Goal: Task Accomplishment & Management: Manage account settings

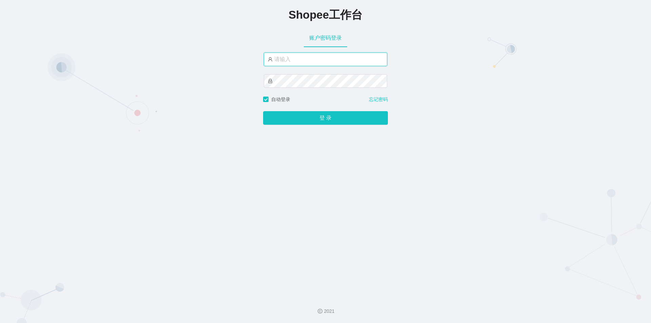
click at [295, 61] on input "text" at bounding box center [325, 60] width 123 height 14
type input "jishu"
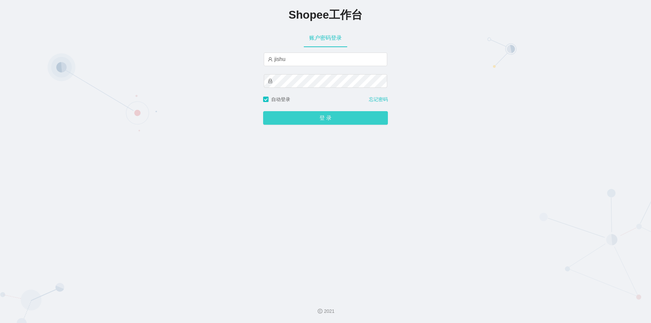
click at [290, 117] on button "登 录" at bounding box center [325, 118] width 125 height 14
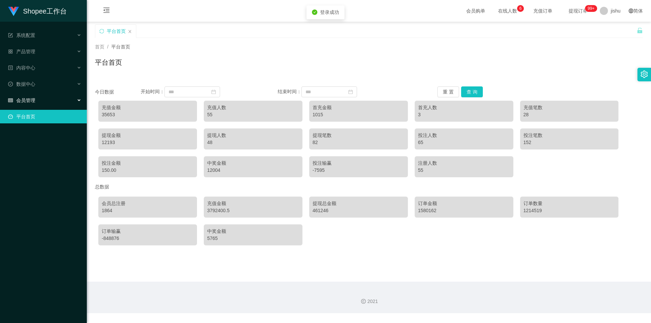
click at [33, 98] on span "会员管理" at bounding box center [21, 100] width 27 height 5
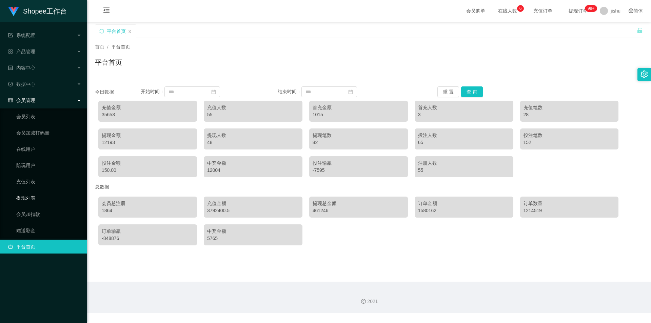
click at [42, 197] on link "提现列表" at bounding box center [48, 198] width 65 height 14
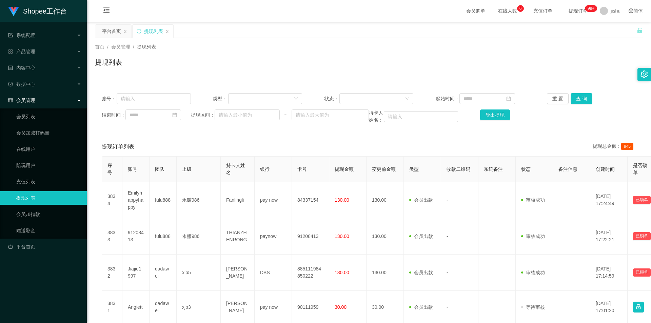
click at [418, 145] on div "提现订单列表 提现总金额： 945" at bounding box center [369, 146] width 534 height 19
click at [151, 99] on input "text" at bounding box center [154, 98] width 74 height 11
paste input "Emilyhappyhappy"
type input "Emilyhappyhappy"
click at [571, 99] on button "查 询" at bounding box center [582, 98] width 22 height 11
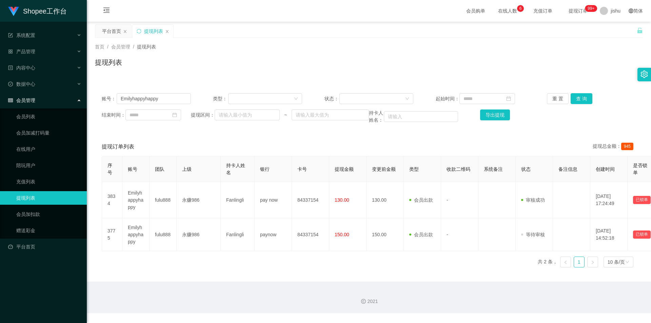
click at [522, 141] on div "提现订单列表 提现总金额： 945" at bounding box center [369, 146] width 534 height 19
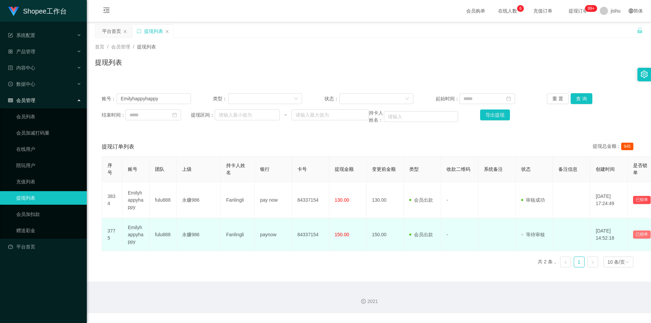
click at [636, 235] on button "已锁单" at bounding box center [642, 235] width 18 height 8
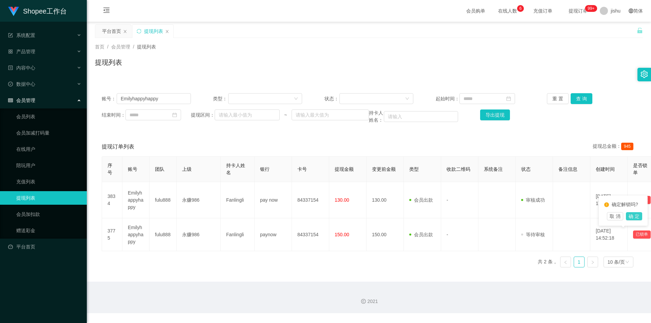
click at [631, 217] on button "确 定" at bounding box center [634, 216] width 16 height 8
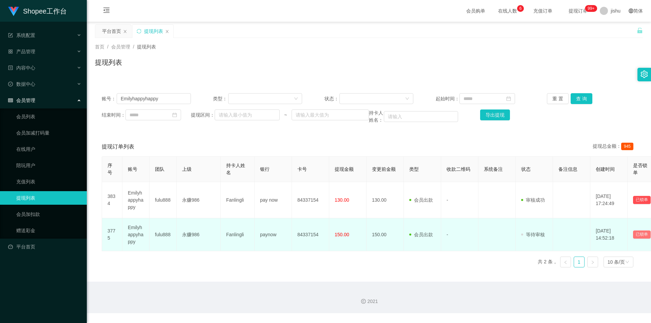
click at [637, 234] on button "已锁单" at bounding box center [642, 235] width 18 height 8
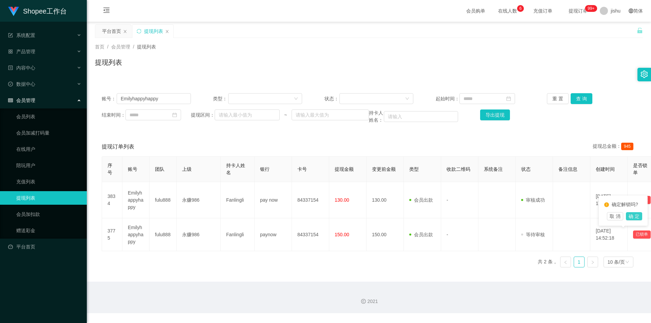
click at [636, 217] on button "确 定" at bounding box center [634, 216] width 16 height 8
click at [437, 272] on div "序号 账号 团队 上级 持卡人姓名 银行 卡号 提现金额 变更前金额 类型 收款二维码 系统备注 状态 备注信息 创建时间 是否锁单 操作 3834 Emil…" at bounding box center [369, 214] width 534 height 117
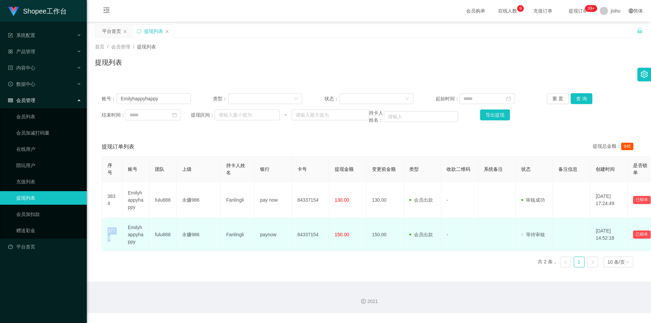
drag, startPoint x: 107, startPoint y: 236, endPoint x: 106, endPoint y: 231, distance: 5.3
click at [106, 231] on td "3775" at bounding box center [112, 234] width 20 height 33
copy td "3775"
click at [473, 245] on td "-" at bounding box center [459, 234] width 37 height 33
click at [639, 236] on button "已锁单" at bounding box center [642, 235] width 18 height 8
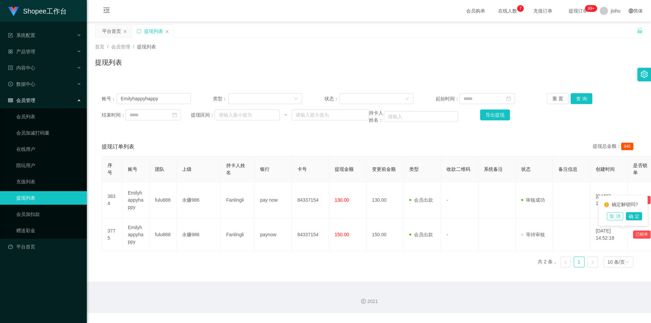
click at [615, 217] on button "取 消" at bounding box center [615, 216] width 16 height 8
click at [426, 44] on div "首页 / 会员管理 / 提现列表 /" at bounding box center [369, 46] width 548 height 7
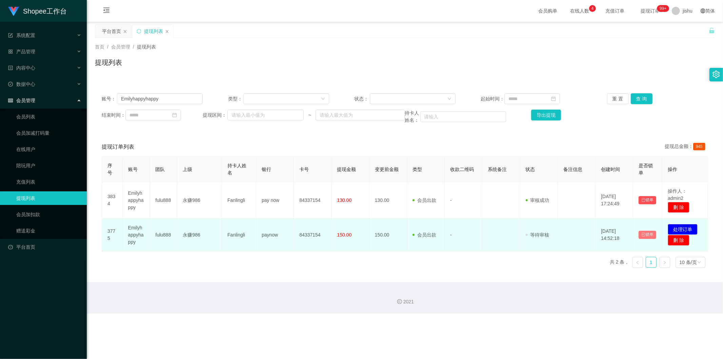
click at [640, 235] on button "已锁单" at bounding box center [648, 235] width 18 height 8
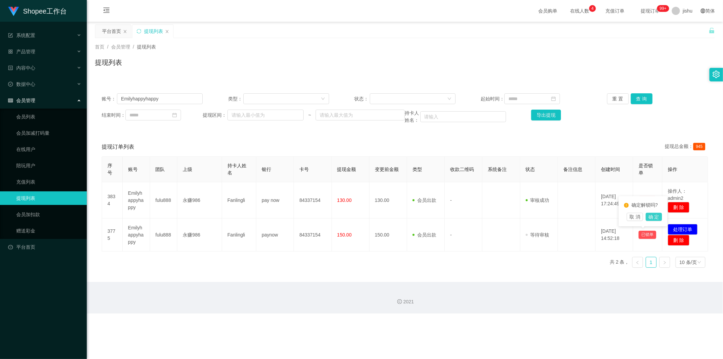
click at [650, 215] on button "确 定" at bounding box center [654, 217] width 16 height 8
click at [467, 294] on div "2021" at bounding box center [405, 298] width 636 height 32
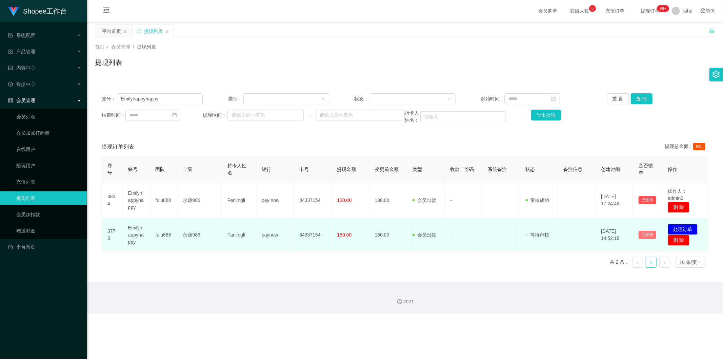
click at [640, 235] on button "已锁单" at bounding box center [648, 235] width 18 height 8
click at [580, 240] on td at bounding box center [577, 234] width 38 height 33
click at [641, 236] on button "已锁单" at bounding box center [648, 235] width 18 height 8
click at [580, 243] on td at bounding box center [577, 234] width 38 height 33
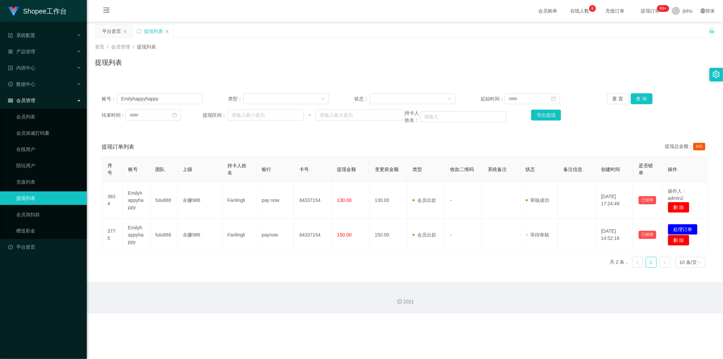
click at [564, 323] on div "Shopee工作台 系统配置 产品管理 内容中心 数据中心 会员管理 会员列表 会员加减打码量 在线用户 陪玩用户 充值列表 提现列表 会员加扣款 赠送彩金 …" at bounding box center [361, 179] width 723 height 359
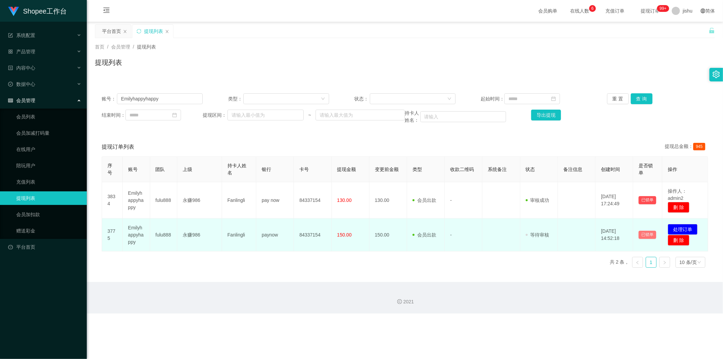
click at [643, 237] on button "已锁单" at bounding box center [648, 235] width 18 height 8
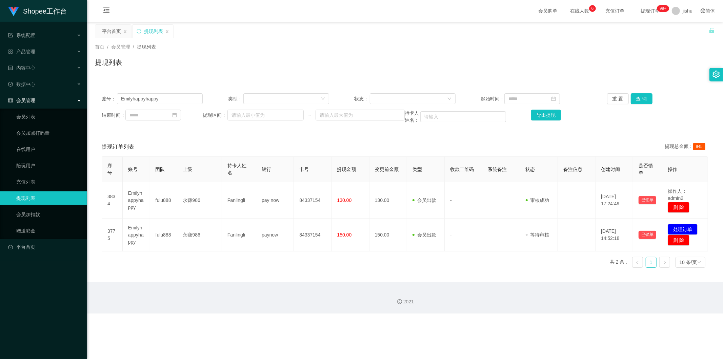
click at [591, 255] on div "序号 账号 团队 上级 持卡人姓名 银行 卡号 提现金额 变更前金额 类型 收款二维码 系统备注 状态 备注信息 创建时间 是否锁单 操作 3834 Emil…" at bounding box center [405, 214] width 607 height 117
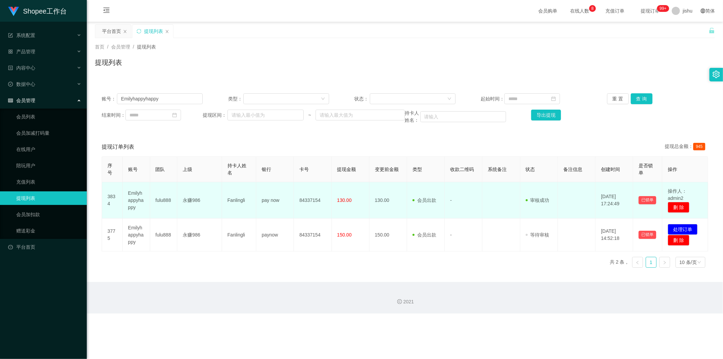
drag, startPoint x: 668, startPoint y: 196, endPoint x: 684, endPoint y: 196, distance: 15.6
click at [651, 196] on td "操作人：admin2 删 除" at bounding box center [686, 200] width 46 height 36
drag, startPoint x: 665, startPoint y: 197, endPoint x: 686, endPoint y: 196, distance: 20.4
click at [651, 196] on td "操作人：admin2 删 除" at bounding box center [686, 200] width 46 height 36
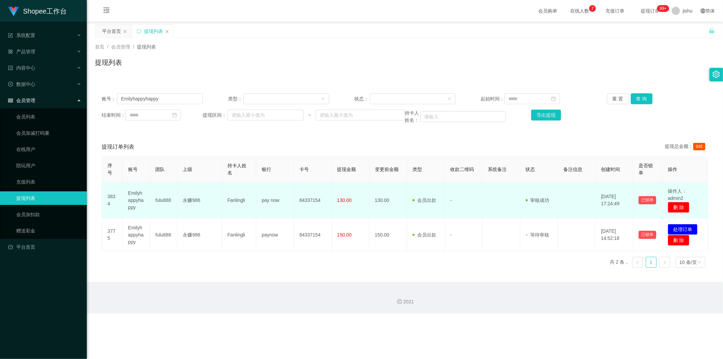
click at [651, 196] on td "操作人：admin2 删 除" at bounding box center [686, 200] width 46 height 36
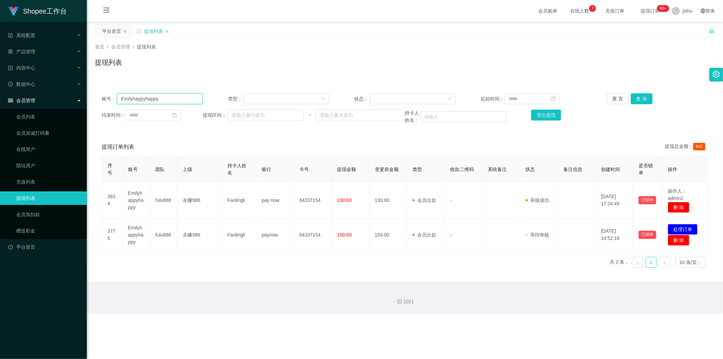
drag, startPoint x: 168, startPoint y: 101, endPoint x: 51, endPoint y: 103, distance: 116.7
click at [51, 103] on section "Shopee工作台 系统配置 产品管理 内容中心 数据中心 会员管理 会员列表 会员加减打码量 在线用户 陪玩用户 充值列表 提现列表 会员加扣款 赠送彩金 …" at bounding box center [361, 156] width 723 height 313
click at [636, 97] on button "查 询" at bounding box center [642, 98] width 22 height 11
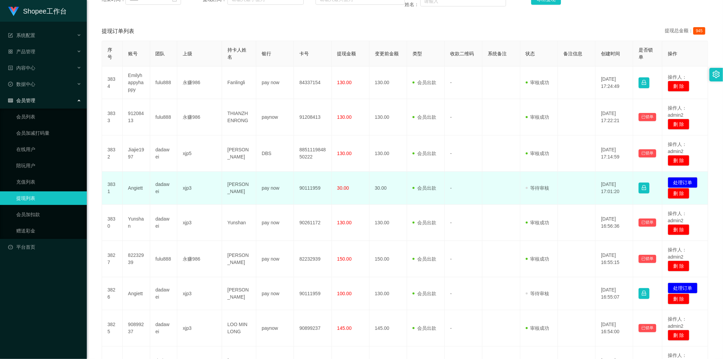
scroll to position [78, 0]
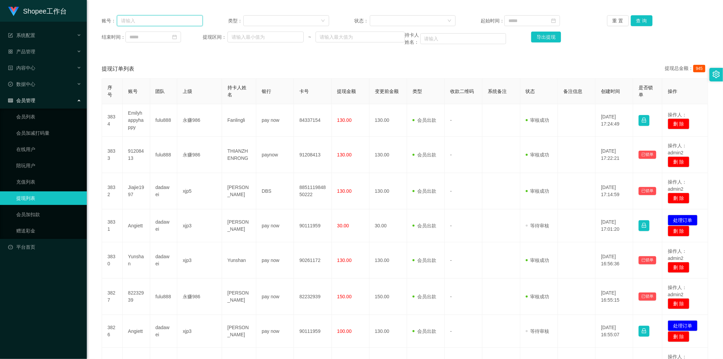
click at [164, 20] on input "text" at bounding box center [160, 20] width 86 height 11
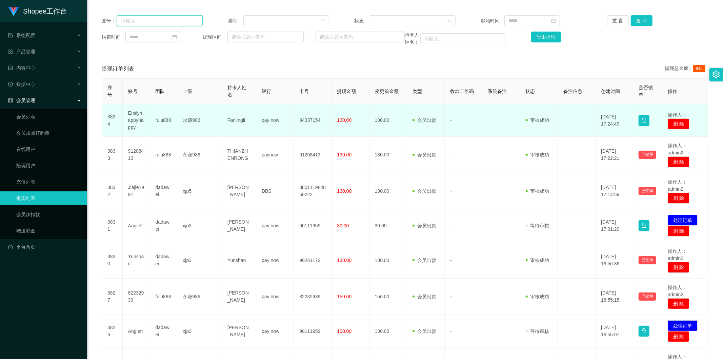
paste input "Emilyhappyhappy"
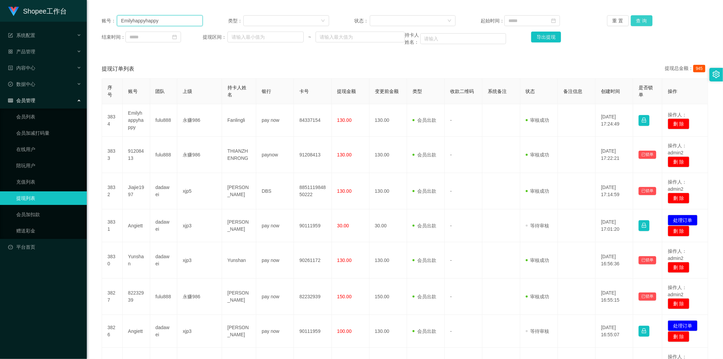
type input "Emilyhappyhappy"
click at [639, 18] on button "查 询" at bounding box center [642, 20] width 22 height 11
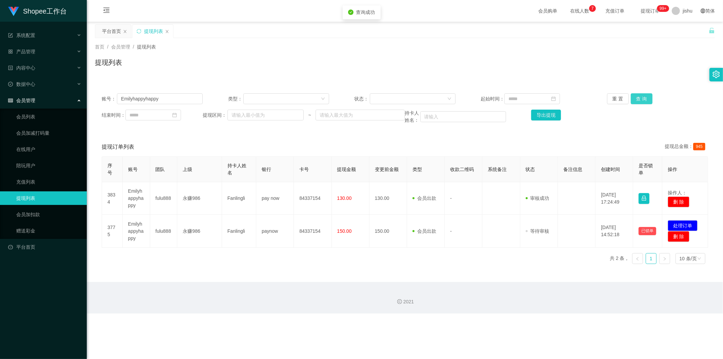
scroll to position [0, 0]
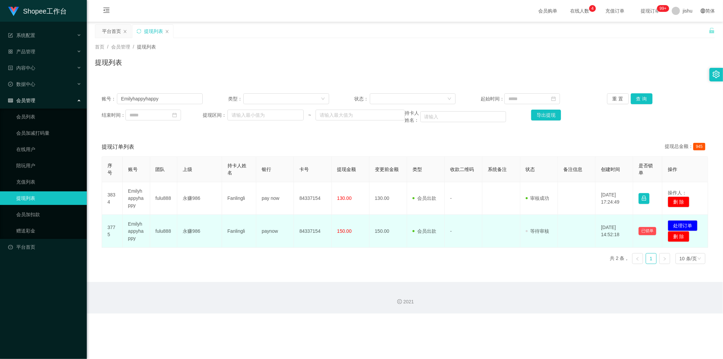
drag, startPoint x: 607, startPoint y: 236, endPoint x: 617, endPoint y: 236, distance: 10.5
click at [616, 236] on td "[DATE] 14:52:18" at bounding box center [615, 231] width 38 height 33
click at [617, 236] on td "[DATE] 14:52:18" at bounding box center [615, 231] width 38 height 33
drag, startPoint x: 597, startPoint y: 235, endPoint x: 615, endPoint y: 235, distance: 18.0
click at [615, 235] on td "[DATE] 14:52:18" at bounding box center [615, 231] width 38 height 33
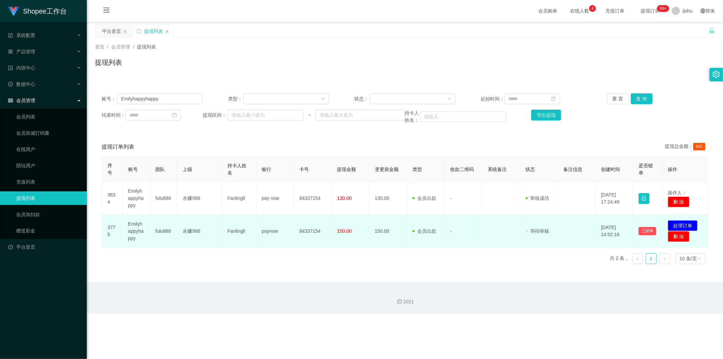
click at [618, 235] on td "[DATE] 14:52:18" at bounding box center [615, 231] width 38 height 33
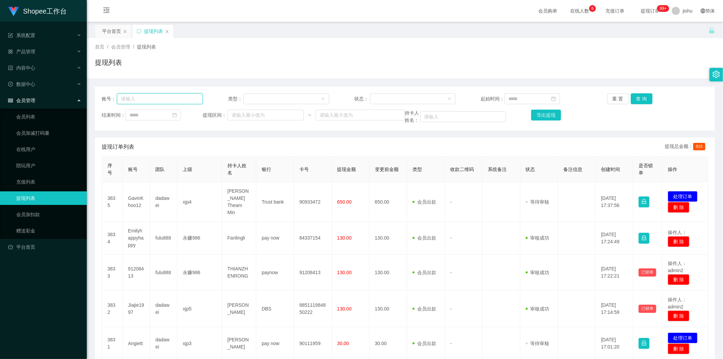
click at [170, 99] on input "text" at bounding box center [160, 98] width 86 height 11
paste input "Emilyhappyhappy"
type input "Emilyhappyhappy"
click at [646, 95] on button "查 询" at bounding box center [642, 98] width 22 height 11
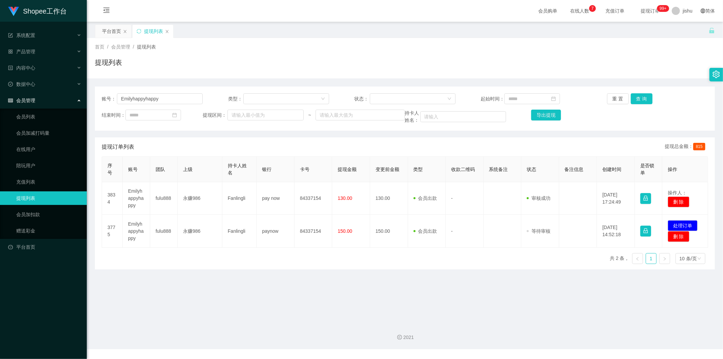
click at [340, 331] on div "2021" at bounding box center [405, 333] width 636 height 32
click at [232, 310] on main "关闭左侧 关闭右侧 关闭其它 刷新页面 平台首页 提现列表 首页 / 会员管理 / 提现列表 / 提现列表 账号： Emilyhappyhappy 类型： 状…" at bounding box center [405, 170] width 636 height 296
click at [431, 298] on main "关闭左侧 关闭右侧 关闭其它 刷新页面 平台首页 提现列表 首页 / 会员管理 / 提现列表 / 提现列表 账号： Emilyhappyhappy 类型： 状…" at bounding box center [405, 170] width 636 height 296
click at [481, 287] on main "关闭左侧 关闭右侧 关闭其它 刷新页面 平台首页 提现列表 首页 / 会员管理 / 提现列表 / 提现列表 账号： Emilyhappyhappy 类型： 状…" at bounding box center [405, 170] width 636 height 296
